Goal: Transaction & Acquisition: Download file/media

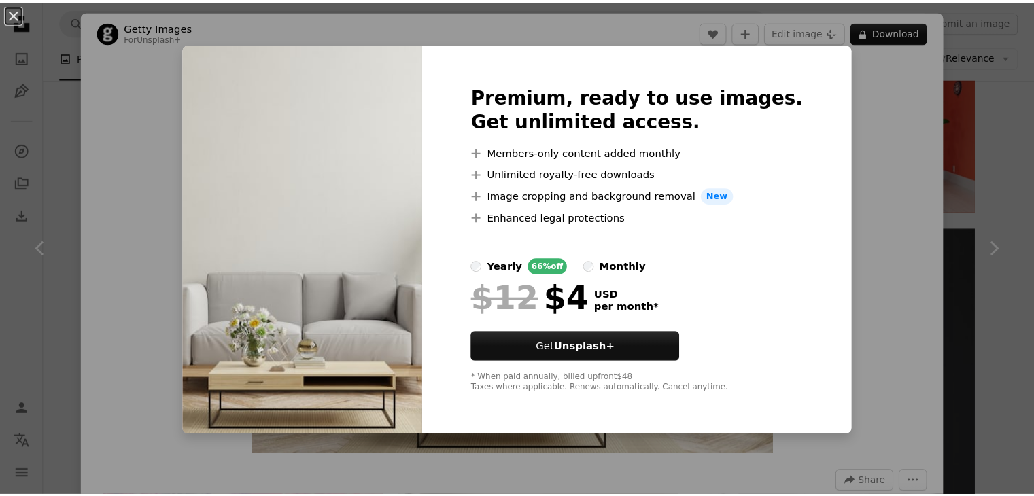
scroll to position [4256, 0]
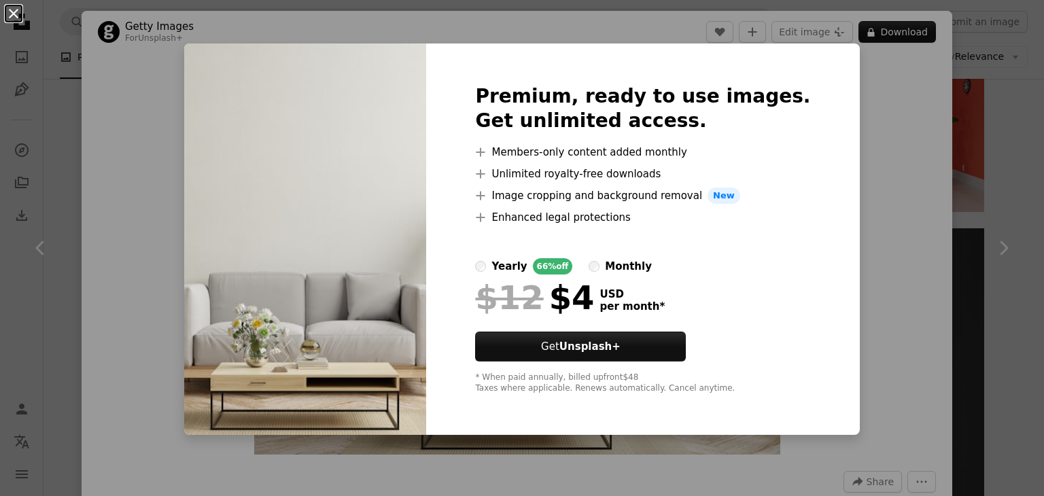
click at [16, 14] on button "An X shape" at bounding box center [13, 13] width 16 height 16
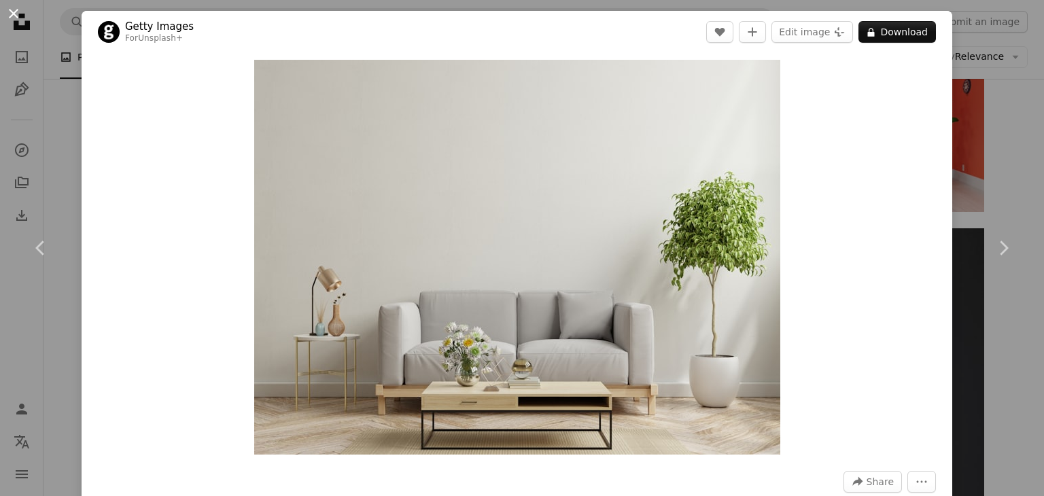
click at [12, 12] on button "An X shape" at bounding box center [13, 13] width 16 height 16
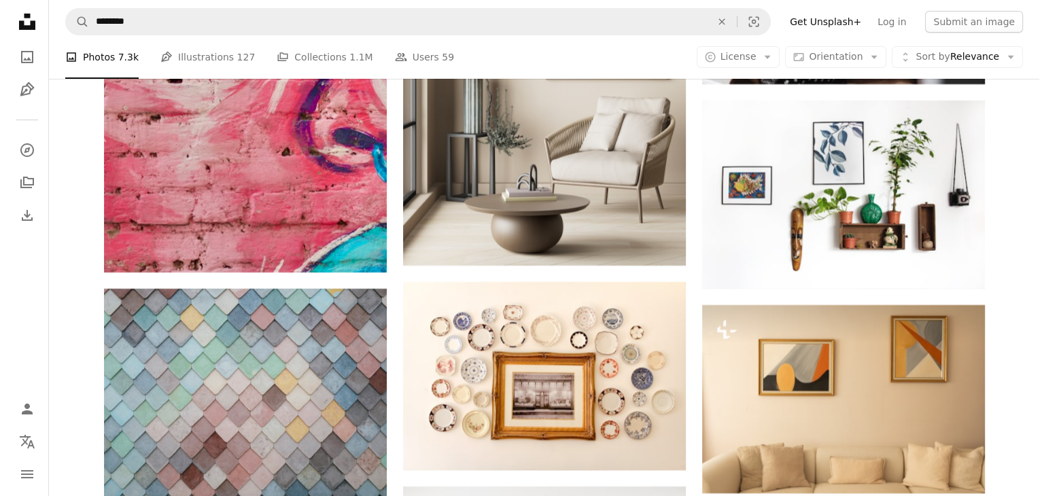
scroll to position [4868, 0]
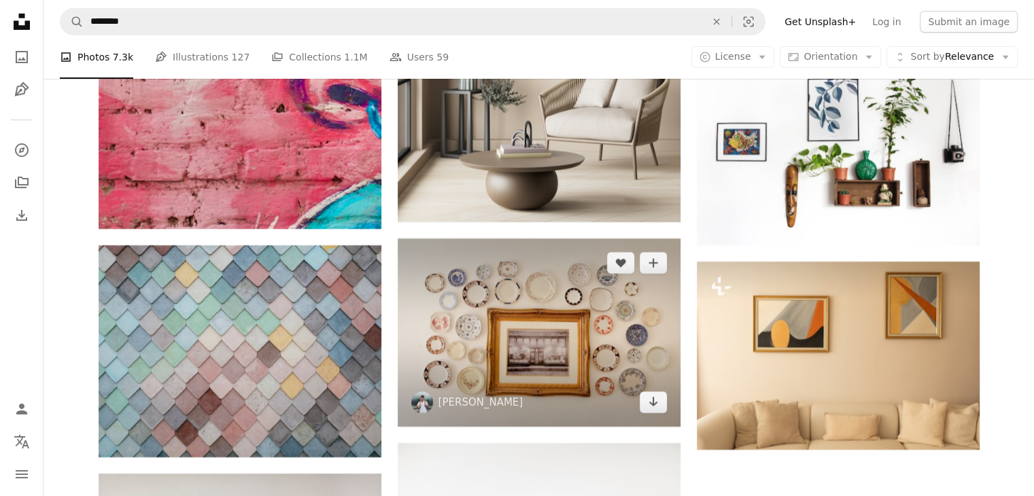
click at [451, 287] on img at bounding box center [539, 333] width 283 height 188
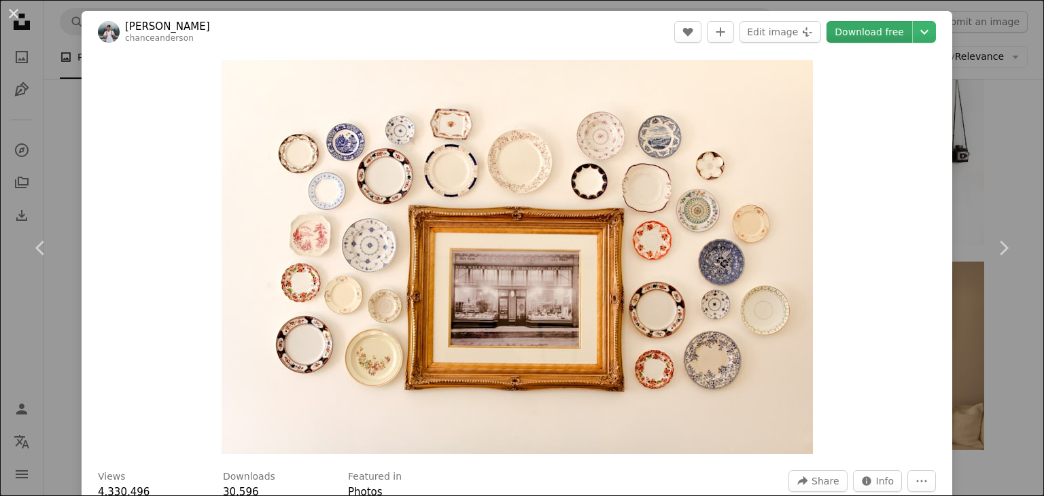
click at [862, 24] on link "Download free" at bounding box center [870, 32] width 86 height 22
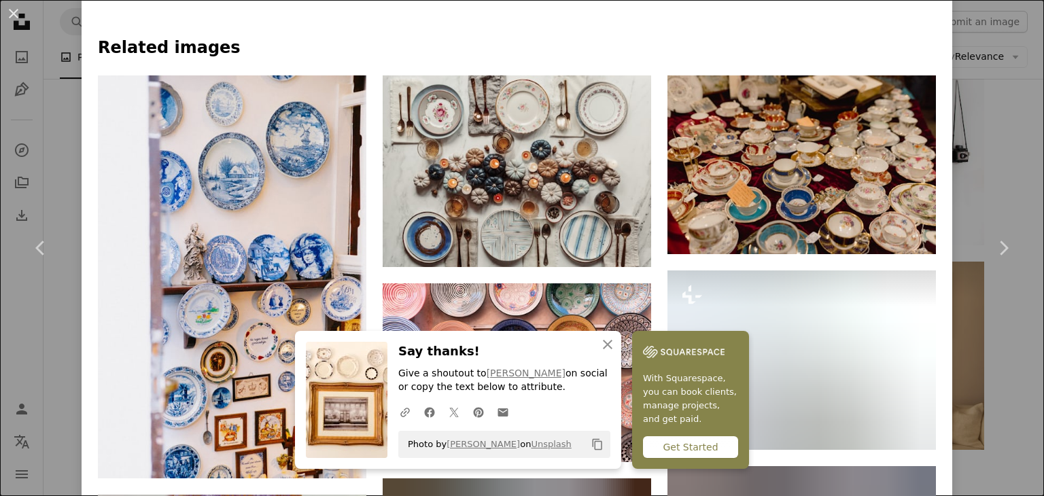
scroll to position [952, 0]
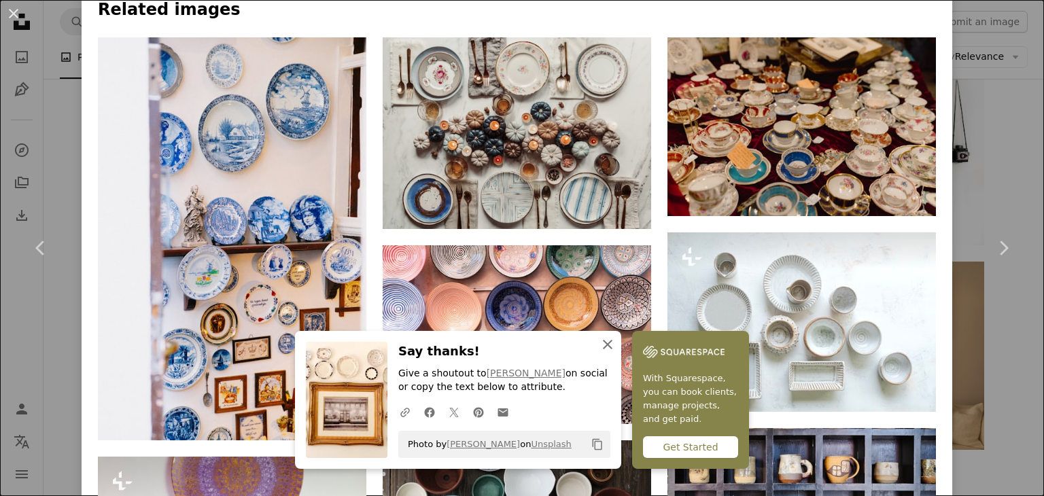
click at [609, 346] on icon "An X shape" at bounding box center [607, 344] width 16 height 16
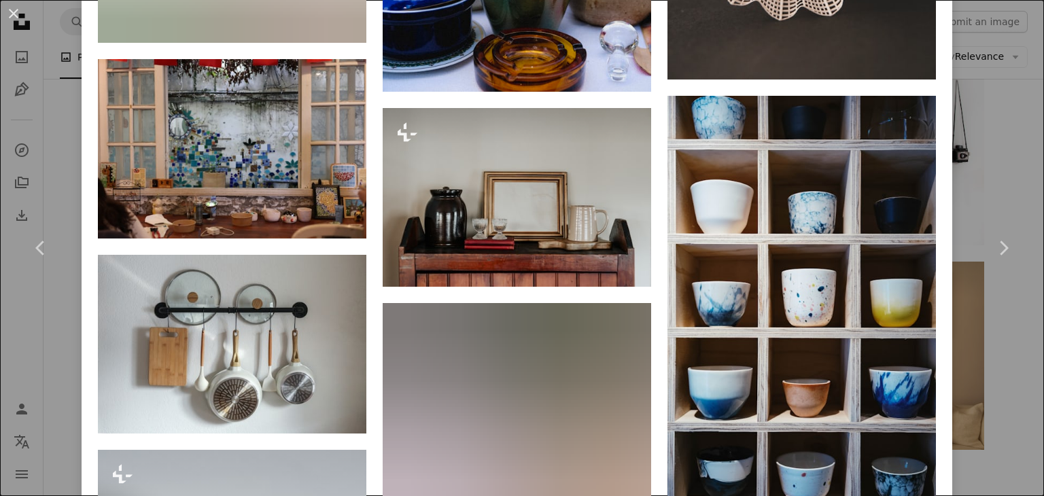
scroll to position [5358, 0]
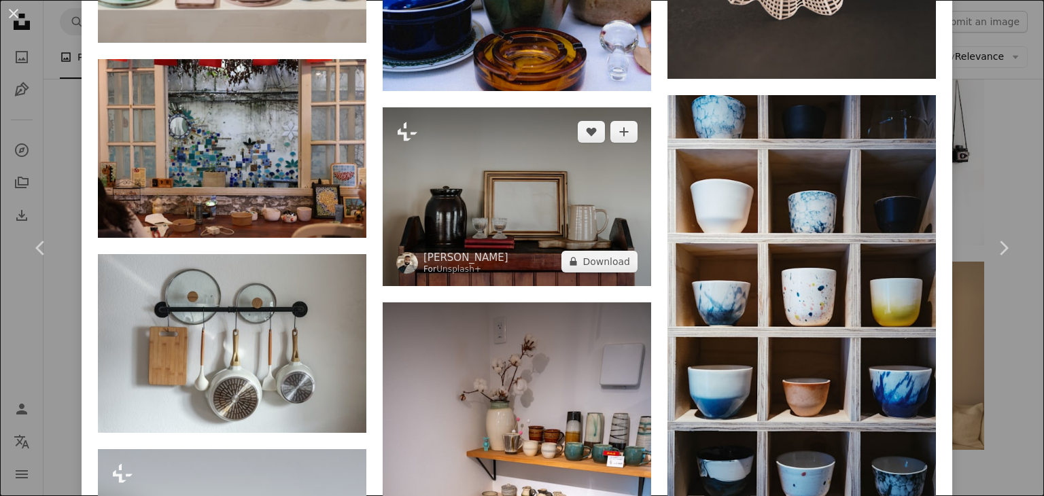
click at [507, 167] on img at bounding box center [517, 196] width 268 height 179
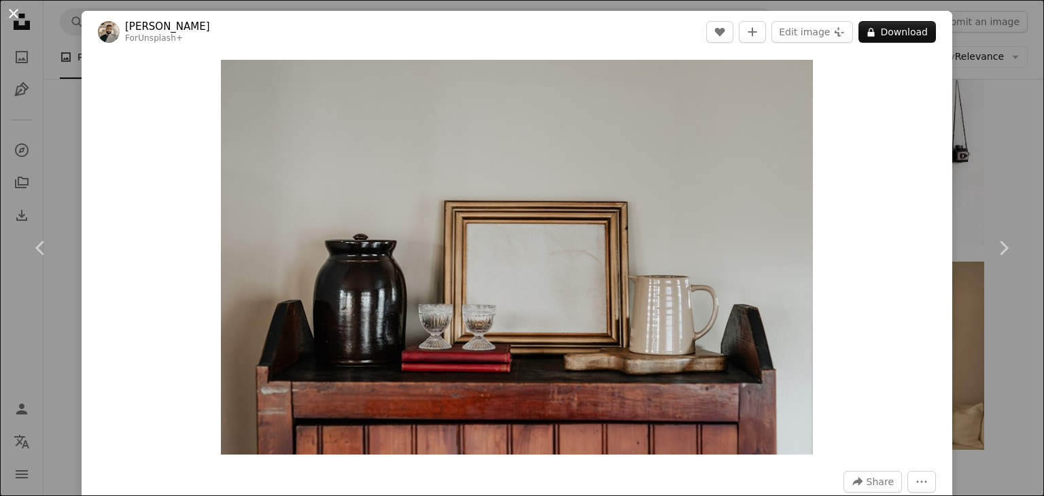
click at [14, 16] on button "An X shape" at bounding box center [13, 13] width 16 height 16
